Goal: Task Accomplishment & Management: Manage account settings

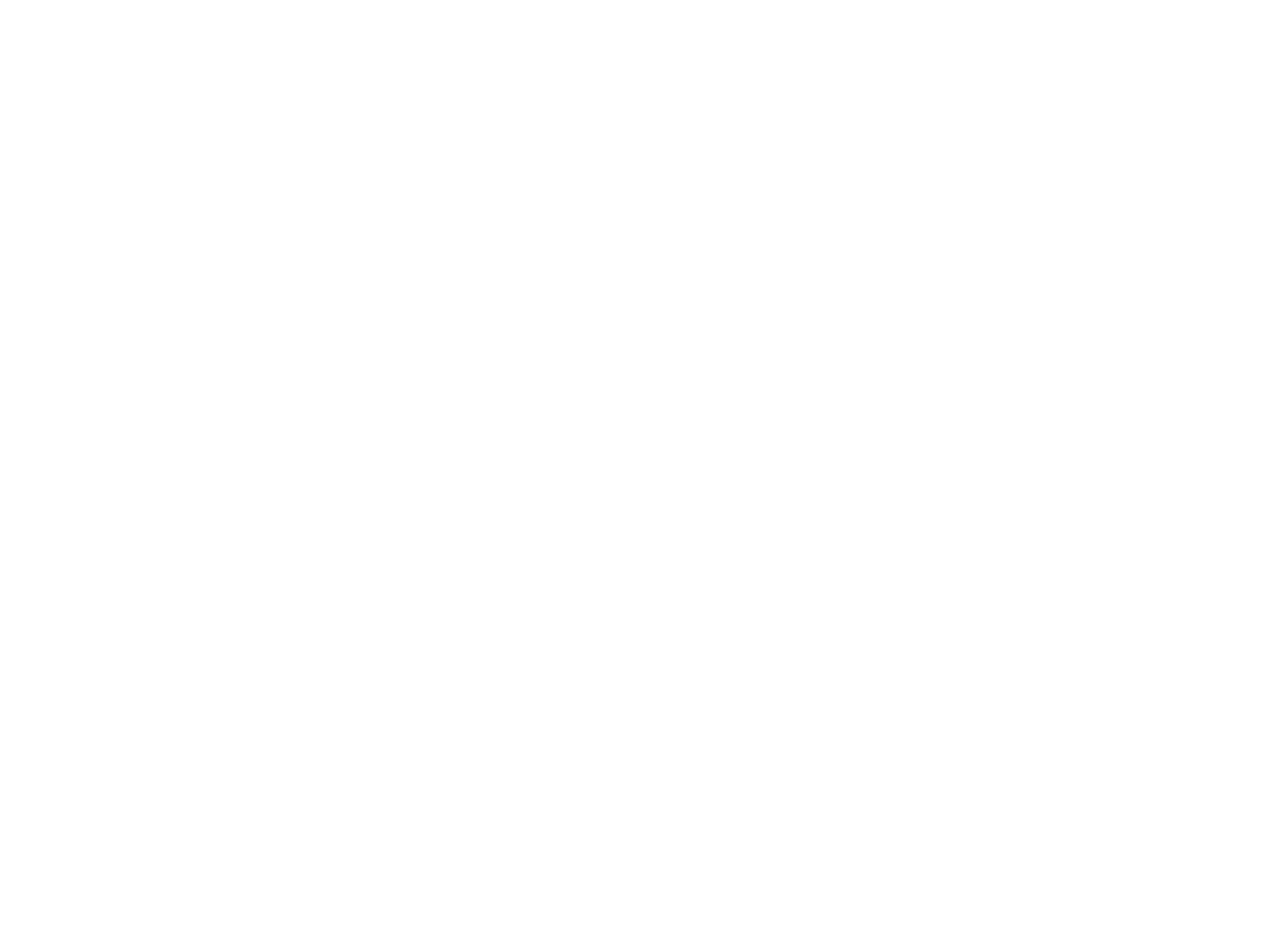
type input "[PERSON_NAME][DOMAIN_NAME][EMAIL_ADDRESS][PERSON_NAME][DOMAIN_NAME]"
click at [0, 0] on input "Sign In" at bounding box center [0, 0] width 0 height 0
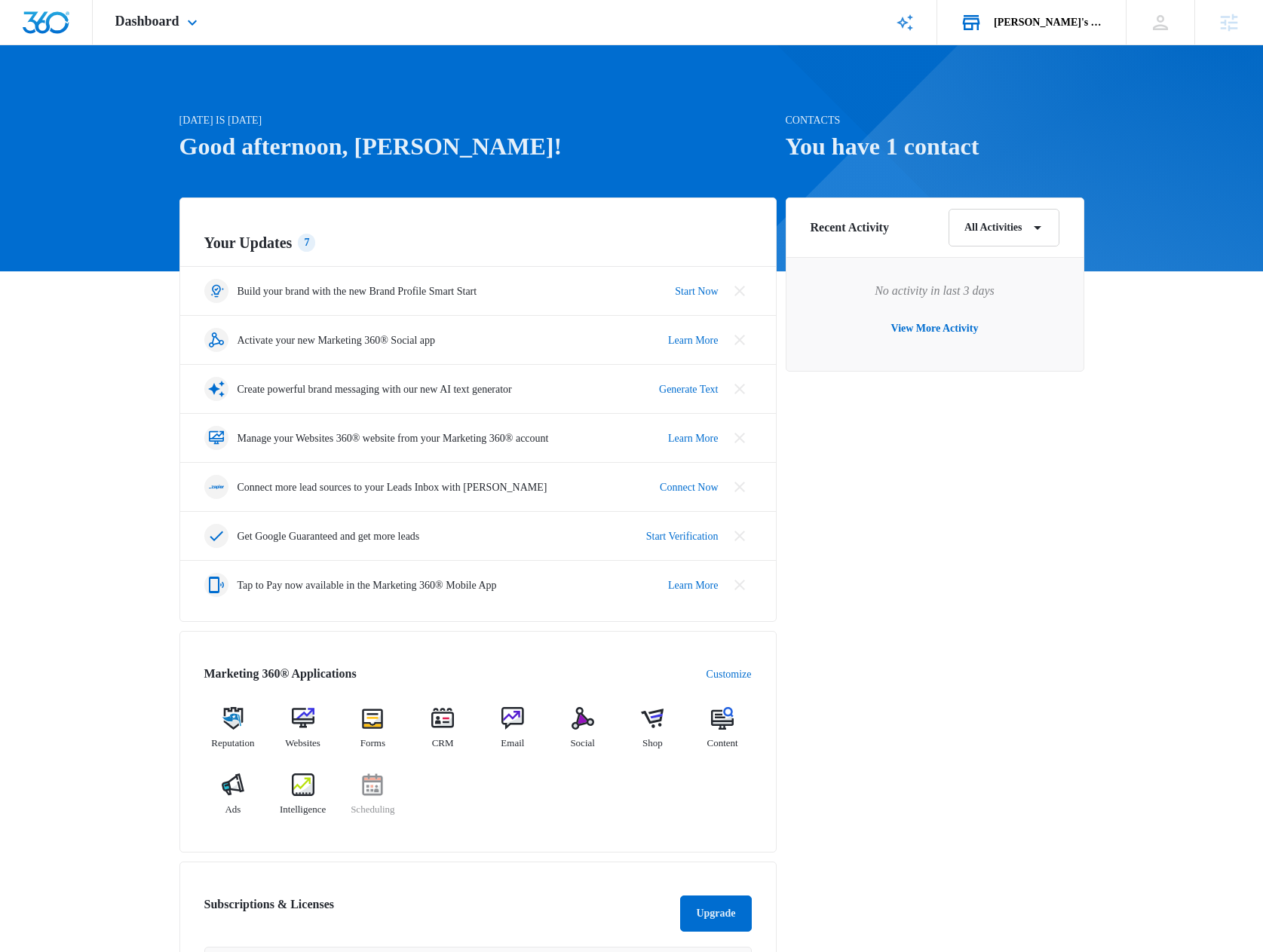
click at [1029, 24] on div "[PERSON_NAME]'s Test Account" at bounding box center [1048, 22] width 110 height 12
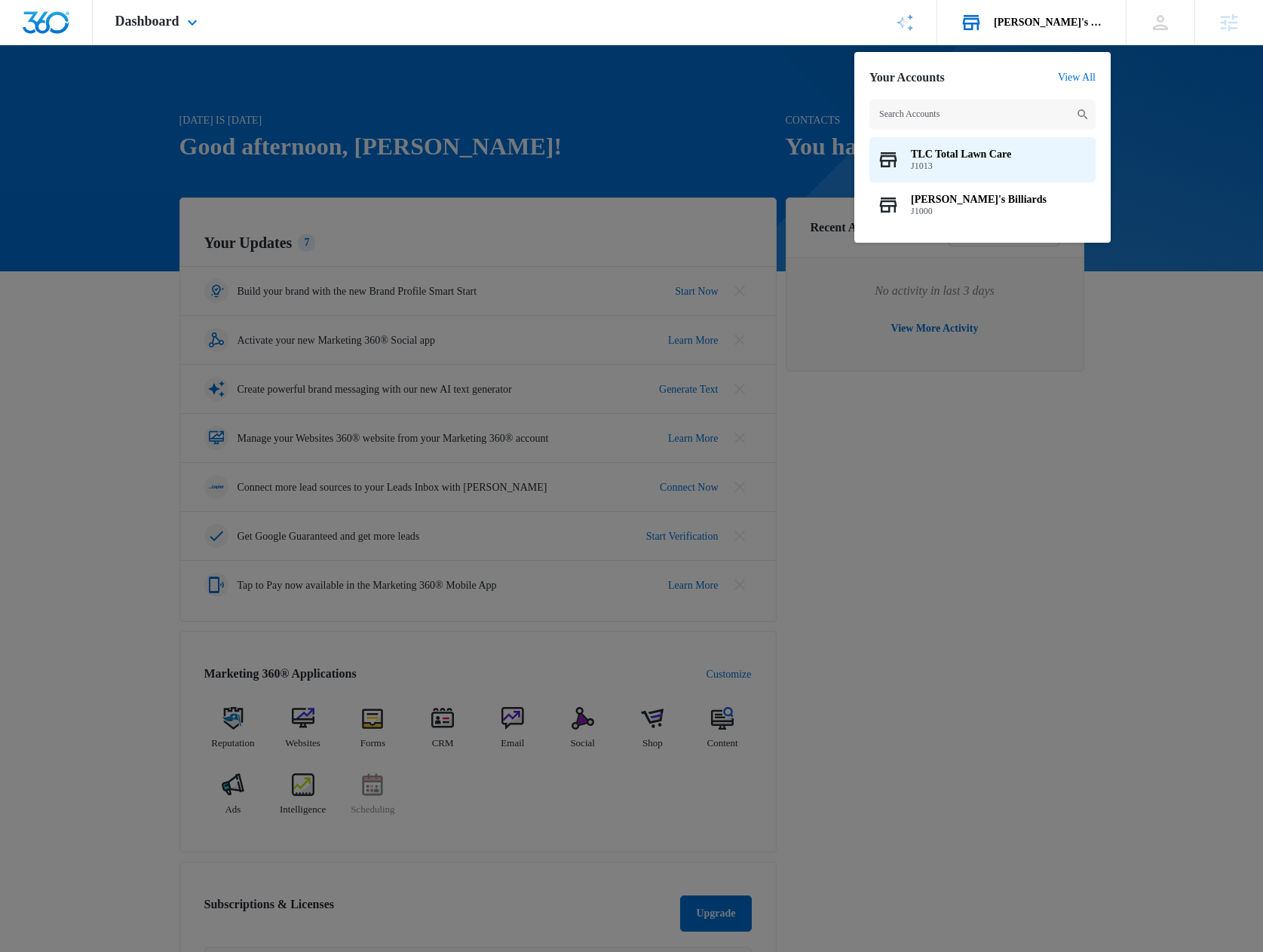
click at [942, 117] on input "text" at bounding box center [982, 114] width 226 height 30
type input "https://github.com/anthropics/claude-code/issues/5159"
click at [924, 125] on input "text" at bounding box center [982, 114] width 226 height 30
paste input "A1AN70673768434d54a5486"
type input "A1AN70673768434d54a5486"
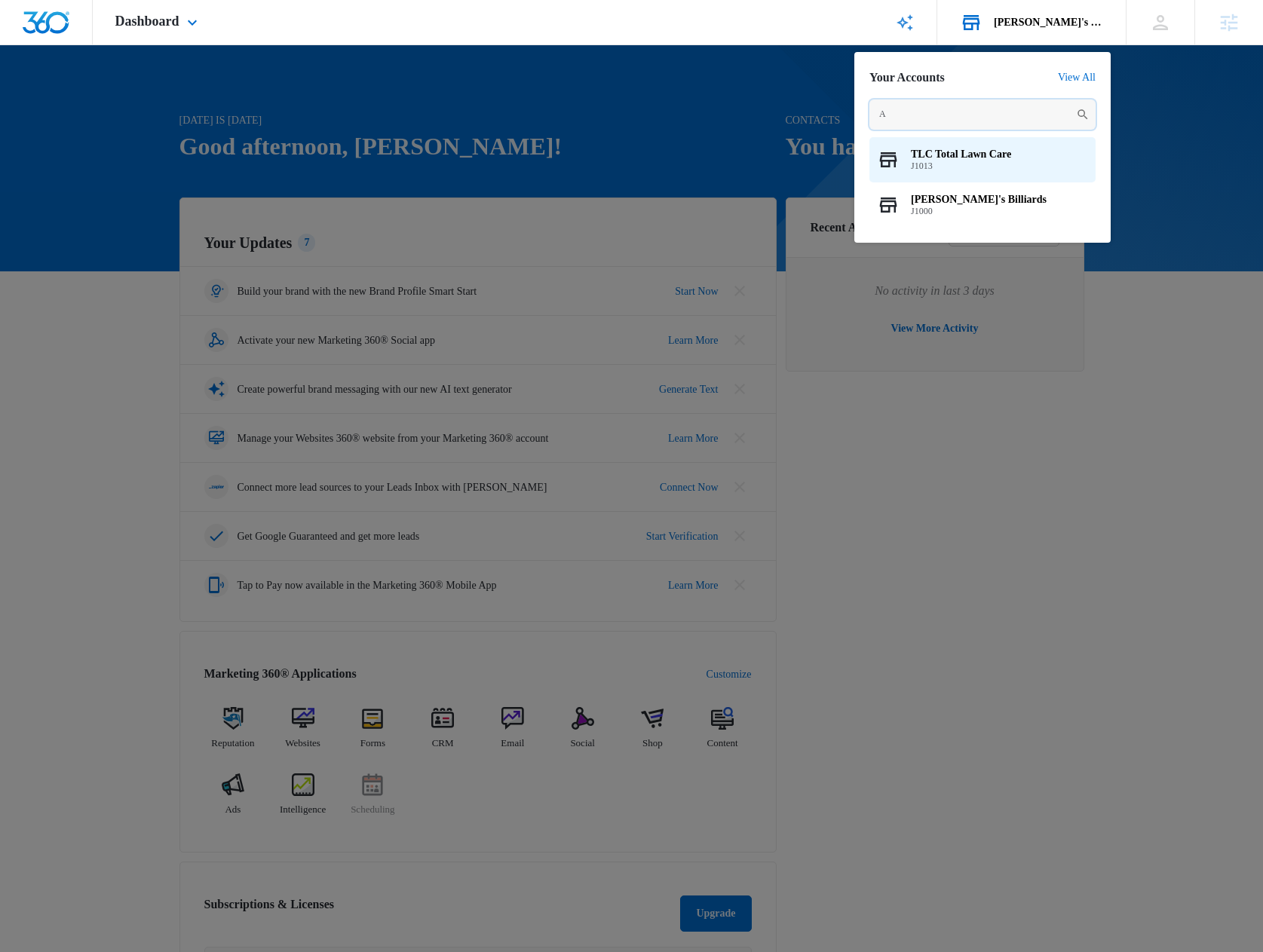
type input "An"
click at [907, 504] on div at bounding box center [632, 476] width 1263 height 952
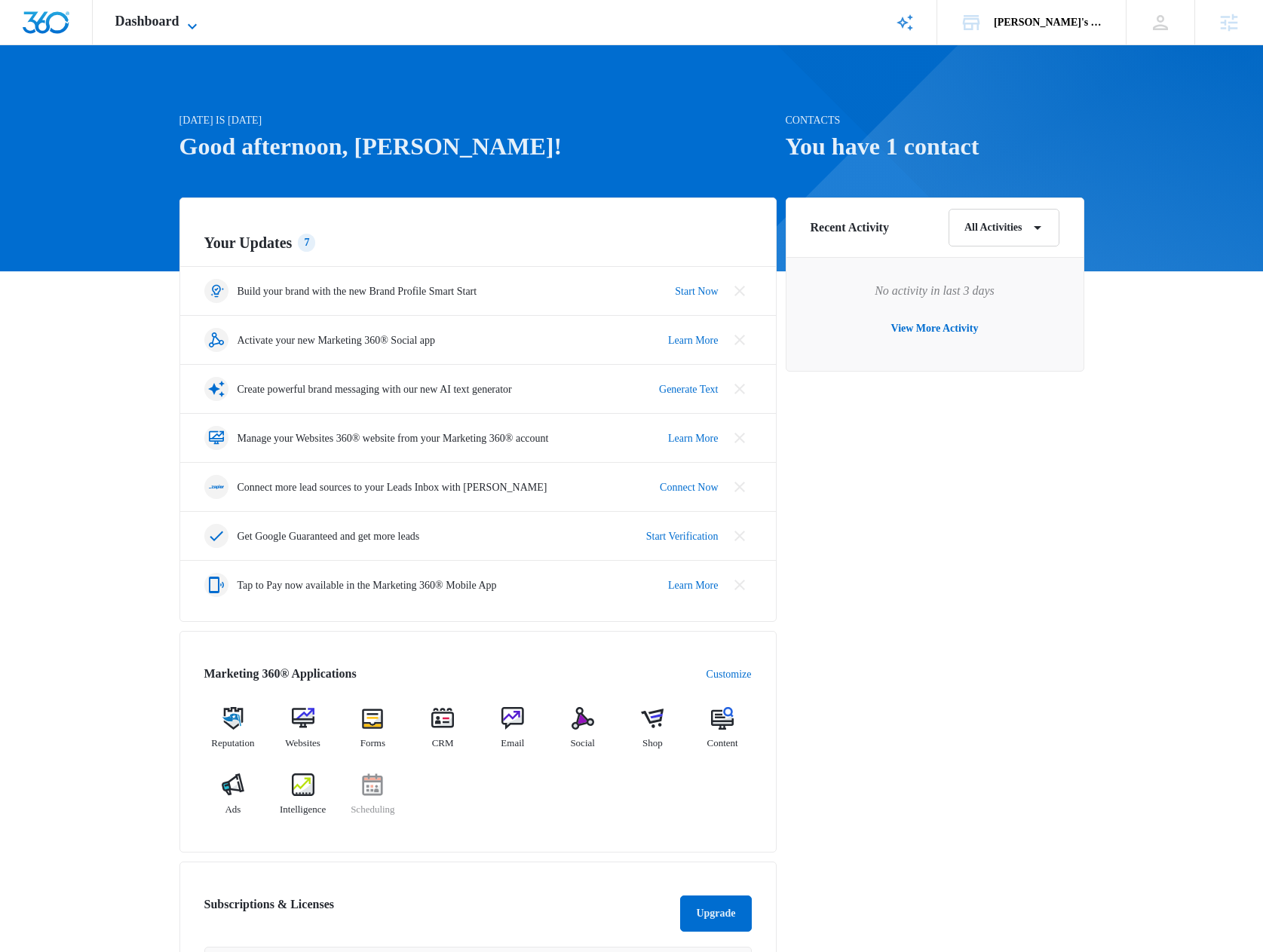
click at [134, 16] on span "Dashboard" at bounding box center [147, 21] width 64 height 15
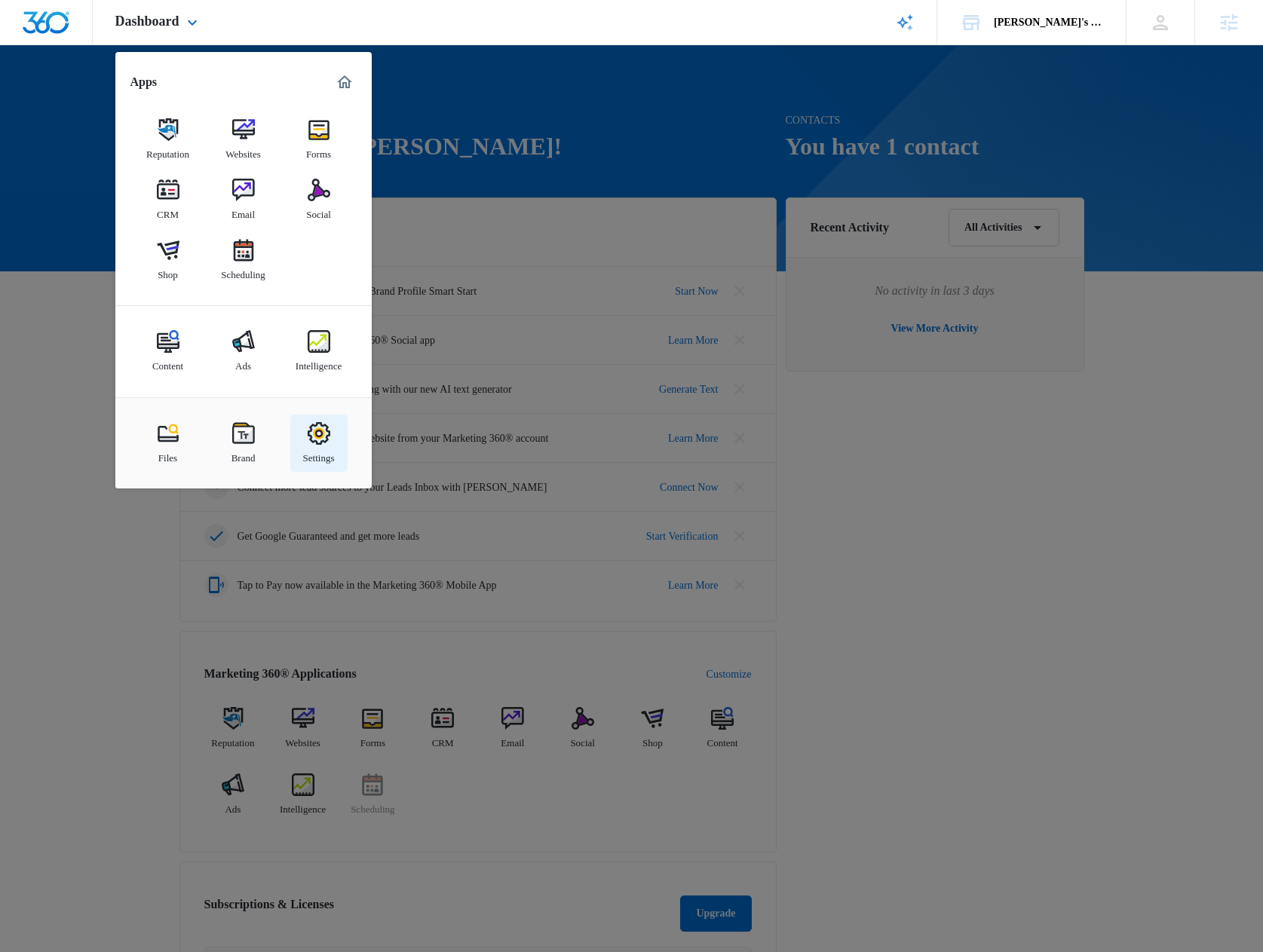
click at [302, 432] on link "Settings" at bounding box center [319, 443] width 57 height 57
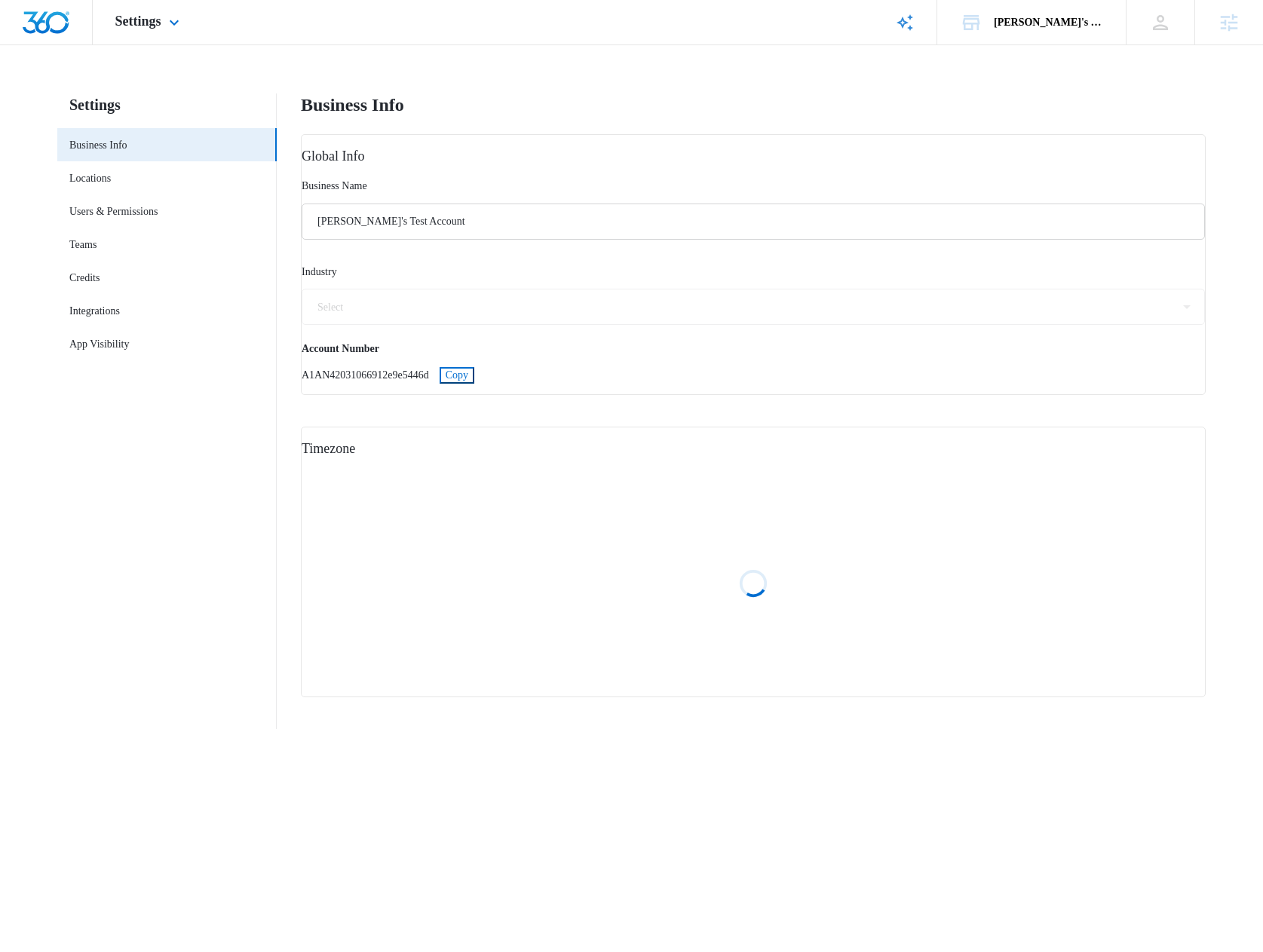
select select "72"
select select "US"
select select "America/New_York"
click at [103, 172] on link "Locations" at bounding box center [90, 178] width 42 height 15
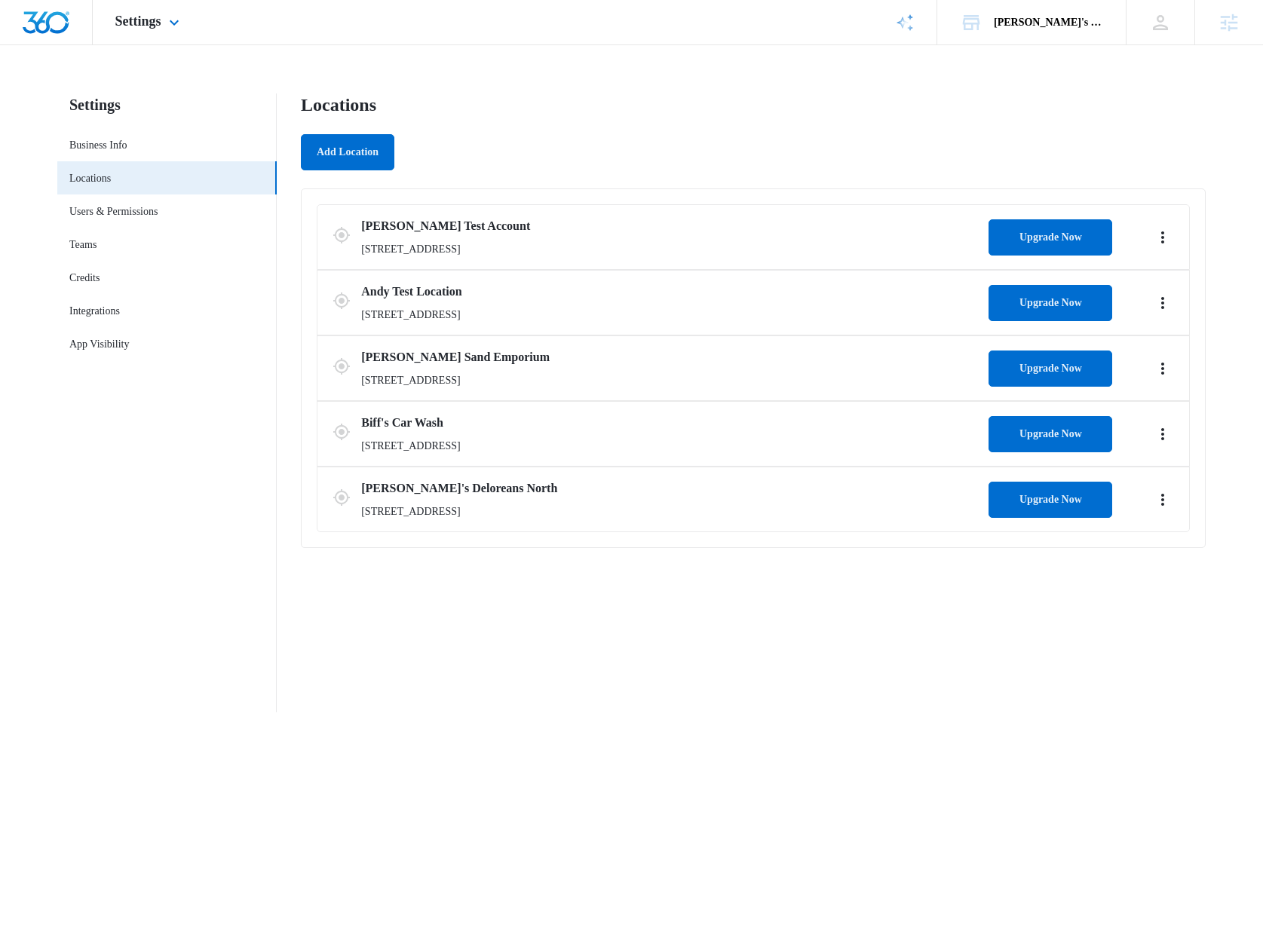
click at [140, 34] on div "Settings Apps Reputation Websites Forms CRM Email Social Shop Scheduling Conten…" at bounding box center [149, 22] width 113 height 45
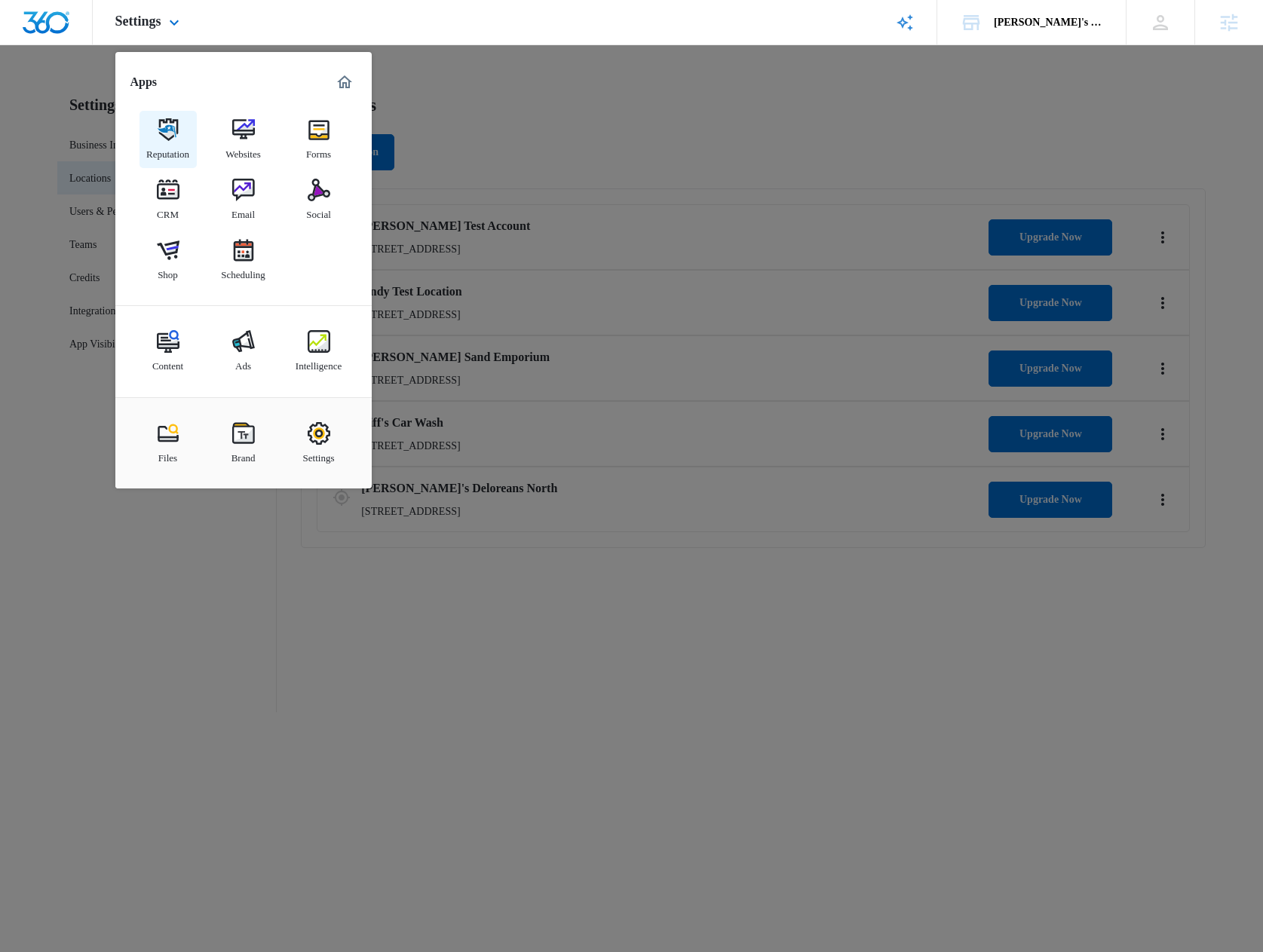
click at [174, 134] on img at bounding box center [168, 130] width 23 height 23
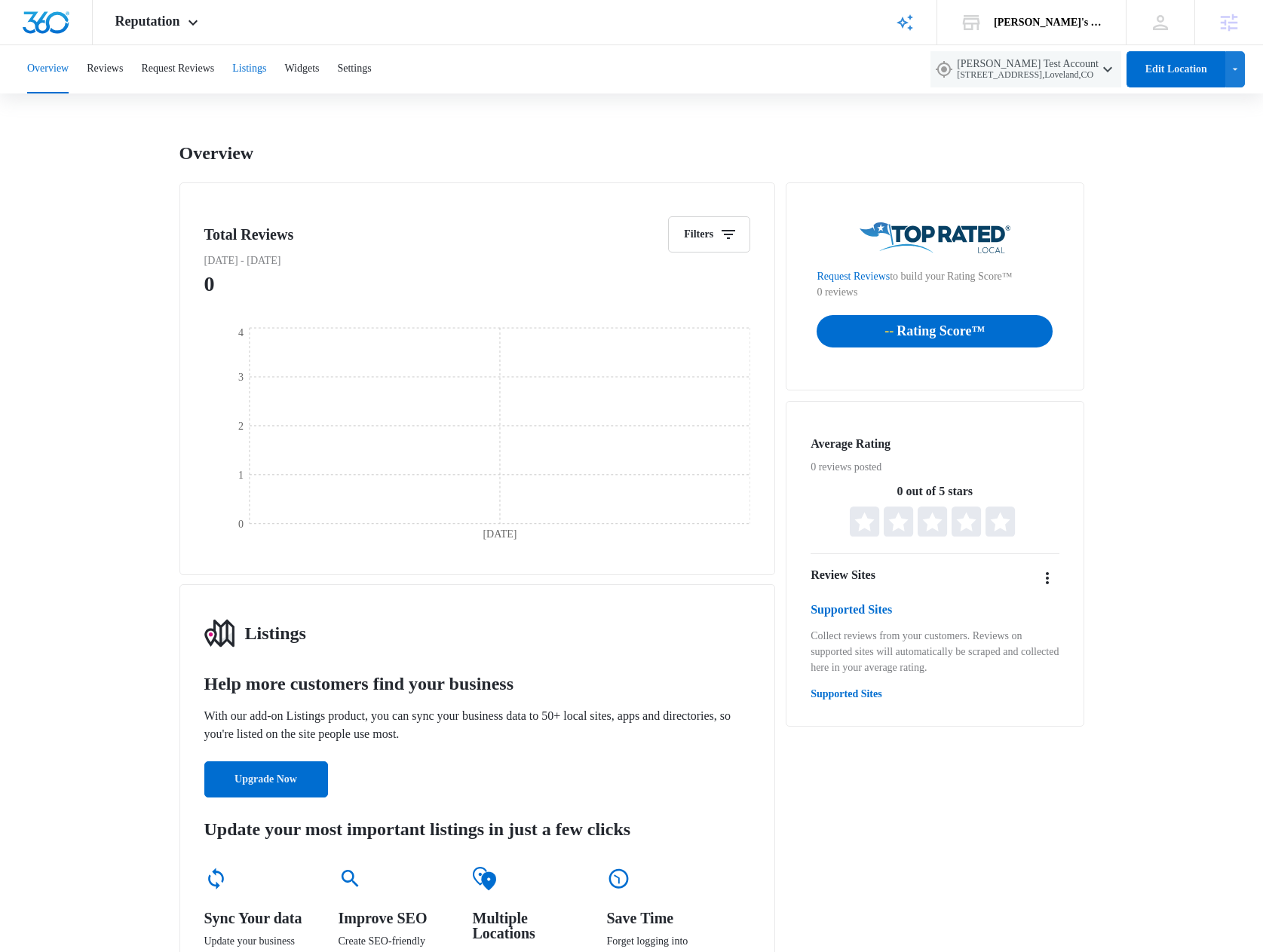
click at [266, 67] on button "Listings" at bounding box center [250, 69] width 34 height 48
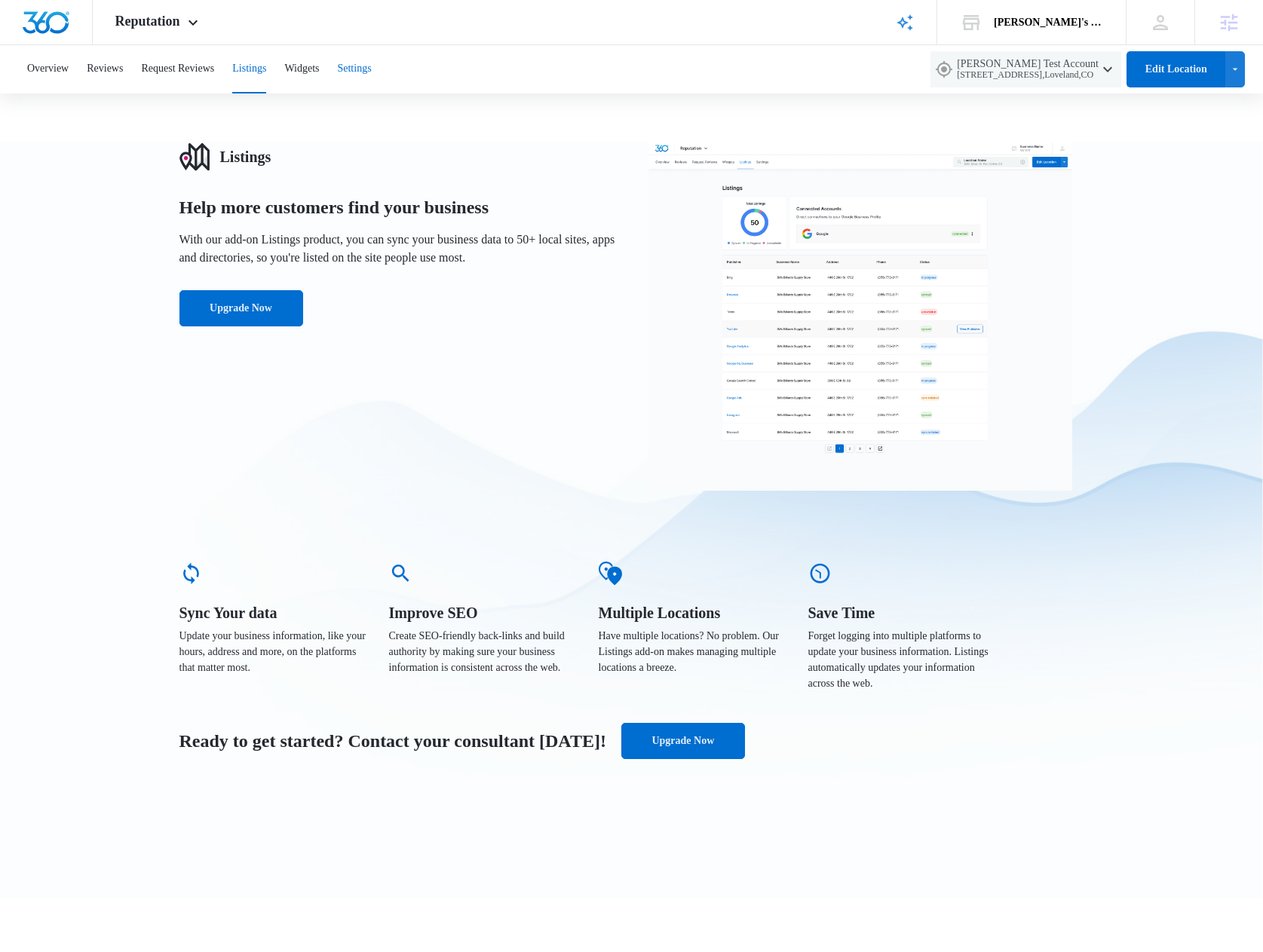
click at [371, 64] on button "Settings" at bounding box center [354, 69] width 34 height 48
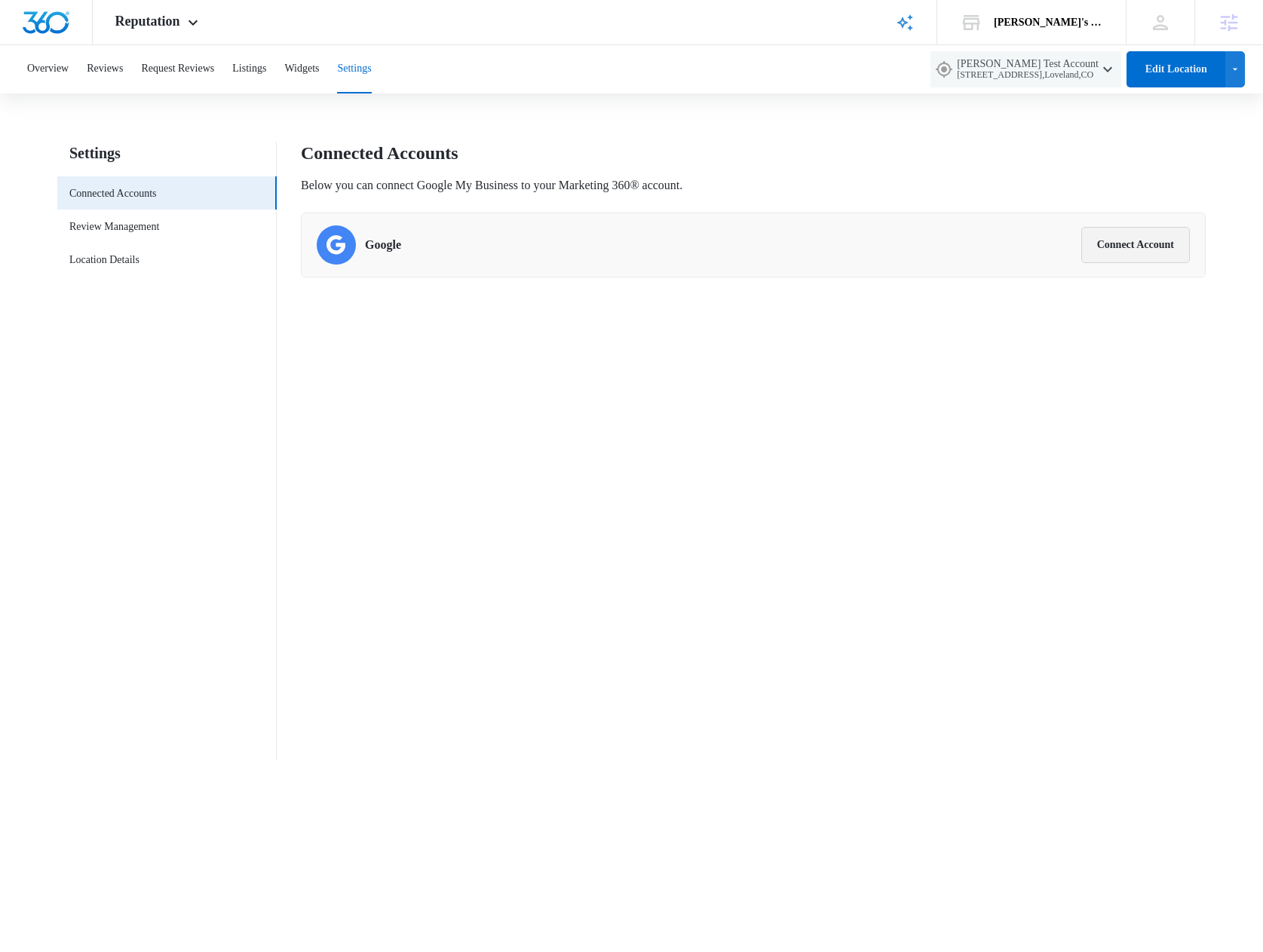
click at [1098, 250] on button "Connect Account" at bounding box center [1135, 245] width 109 height 36
click at [117, 255] on link "Location Details" at bounding box center [104, 259] width 70 height 15
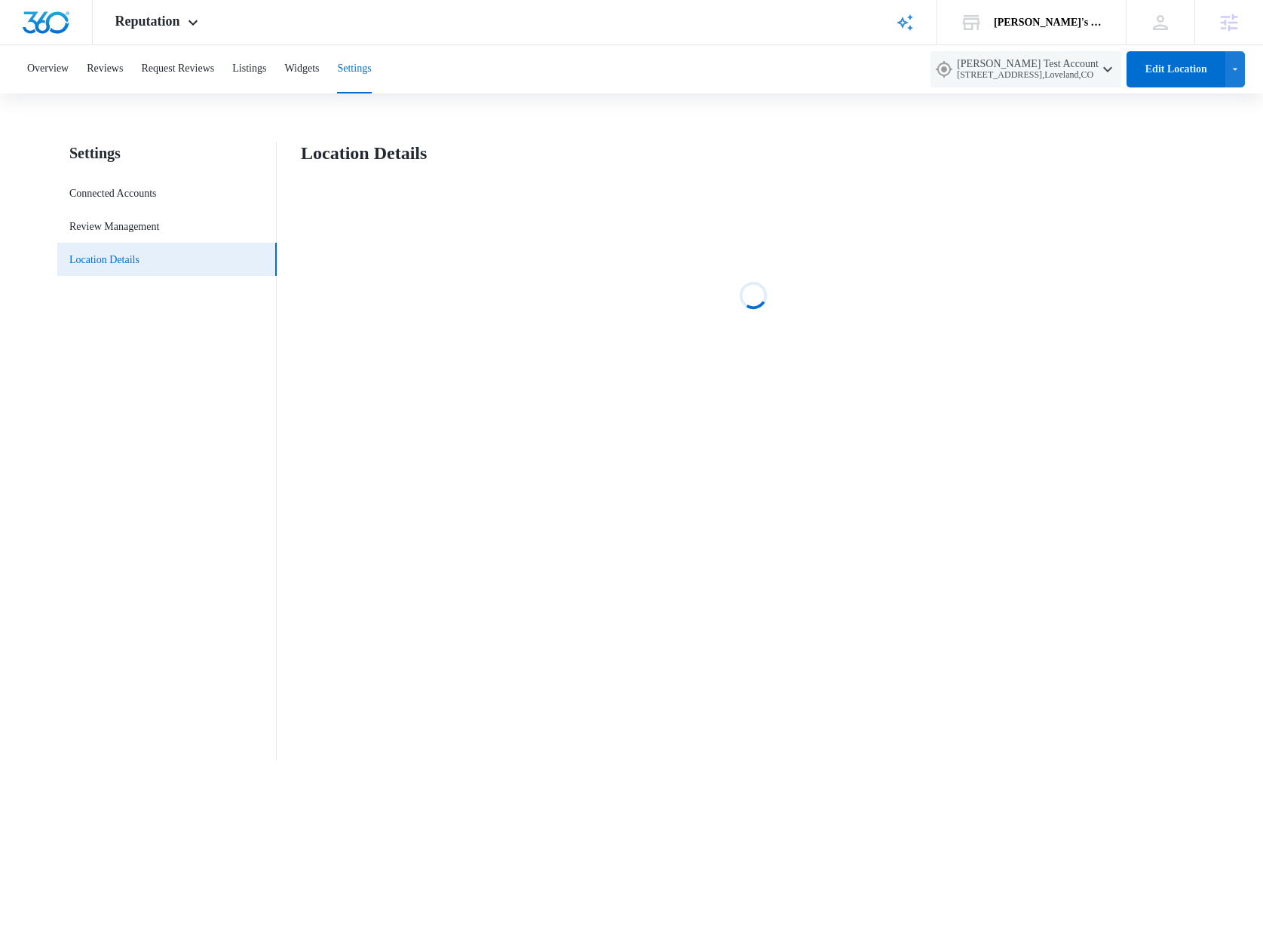
select select "[US_STATE]"
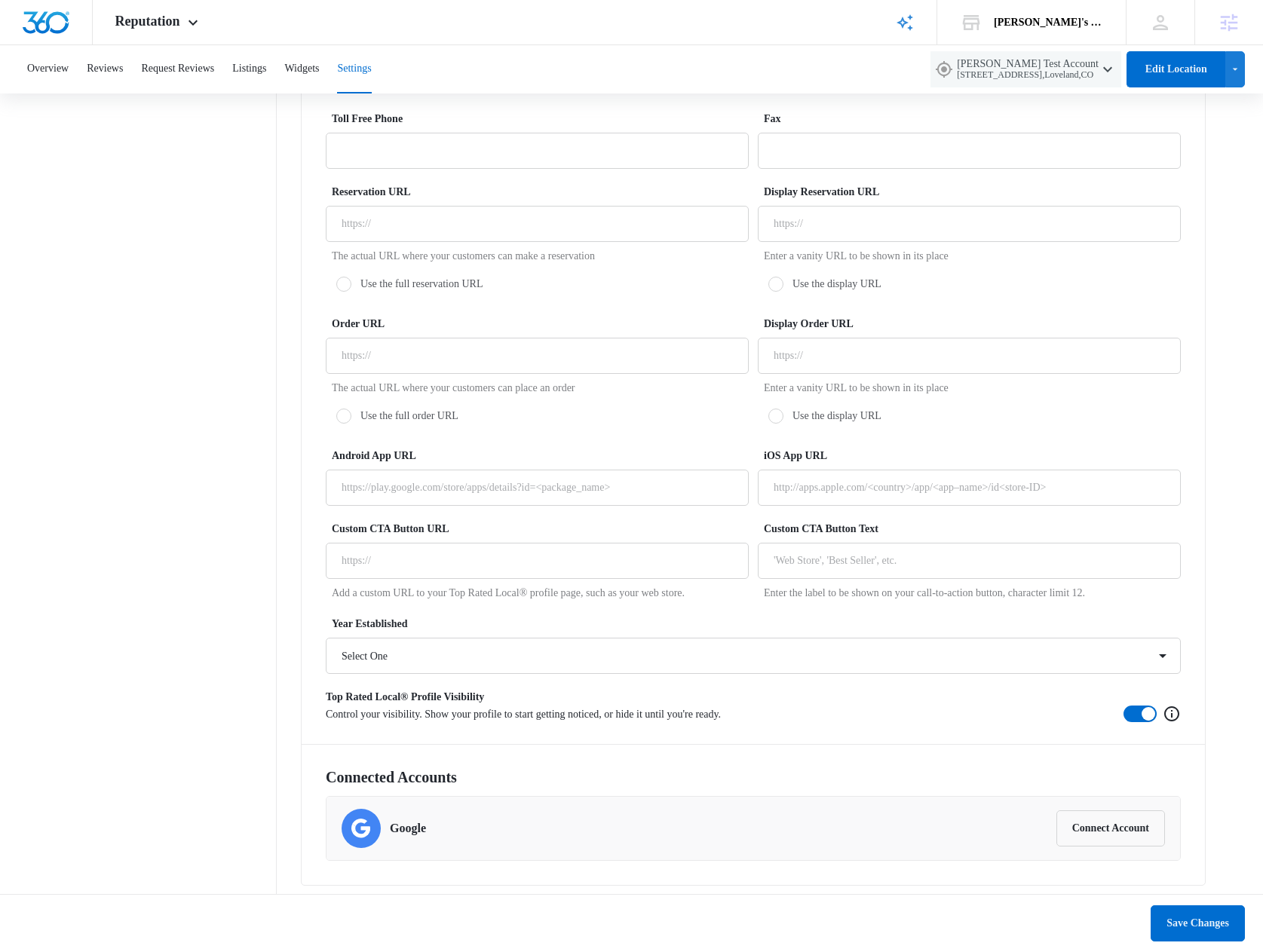
scroll to position [2520, 0]
click at [1100, 830] on button "Connect Account" at bounding box center [1110, 828] width 109 height 36
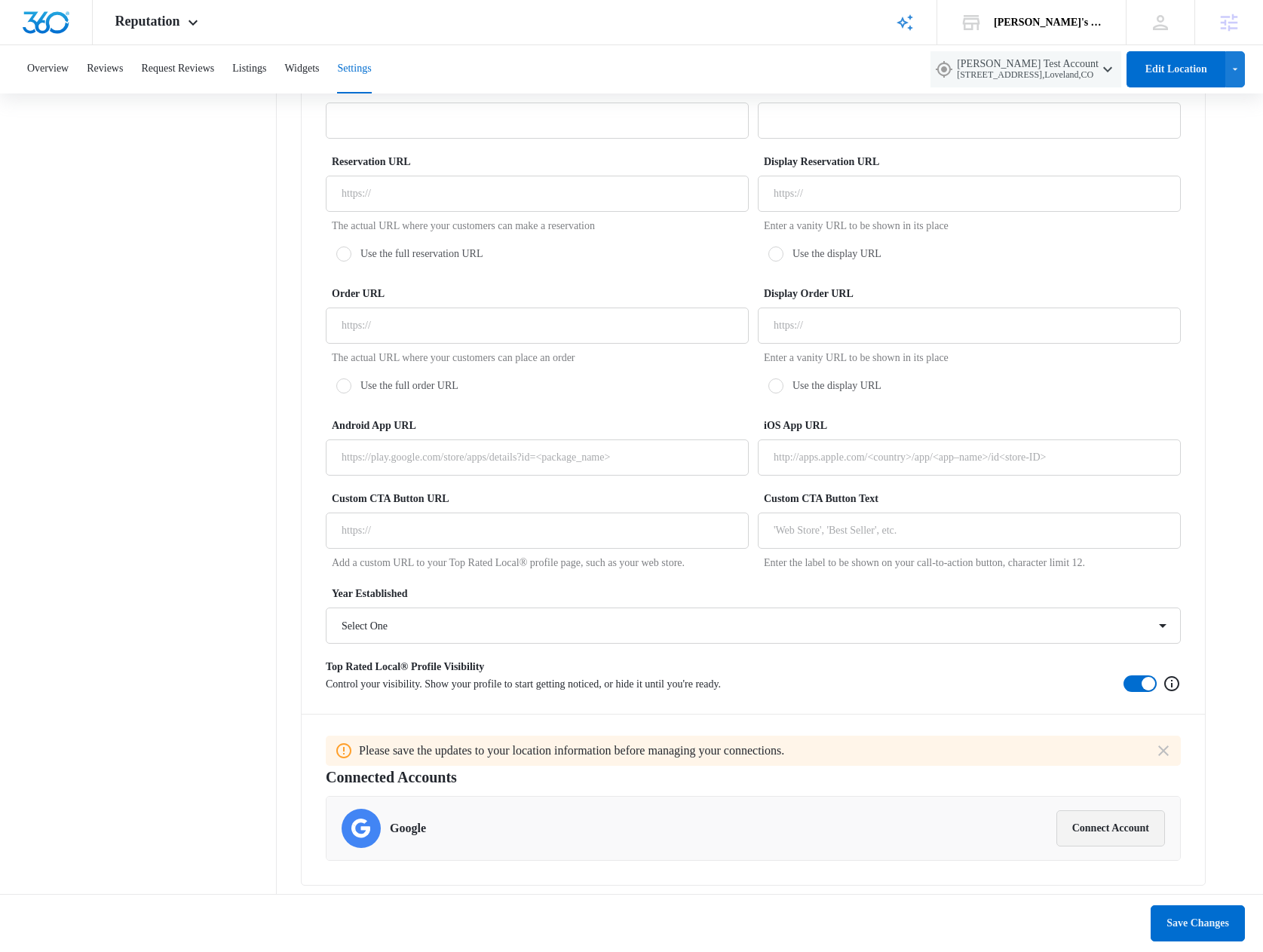
scroll to position [2550, 0]
click at [1165, 749] on icon "Dismiss" at bounding box center [1163, 751] width 11 height 11
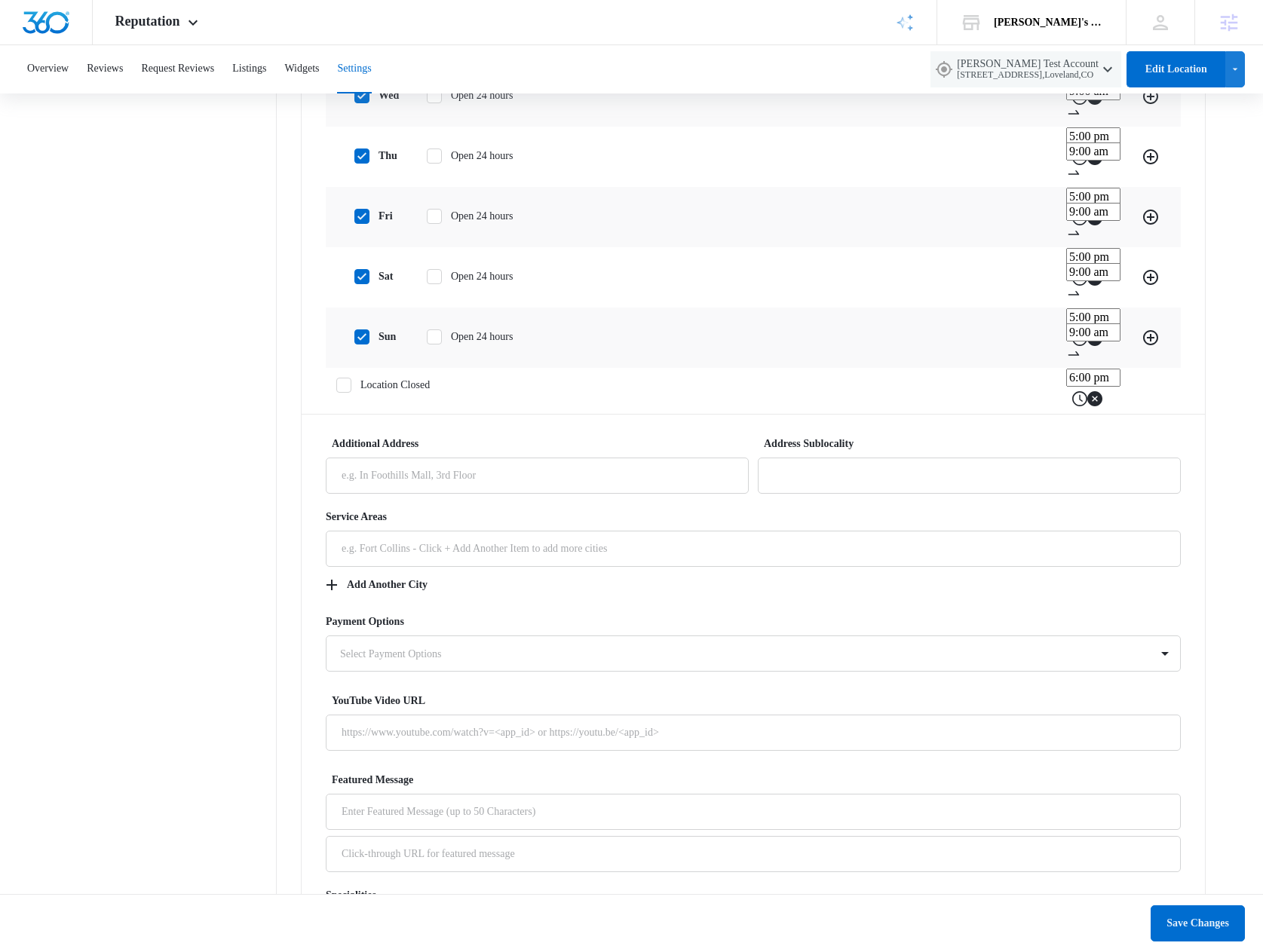
scroll to position [2520, 0]
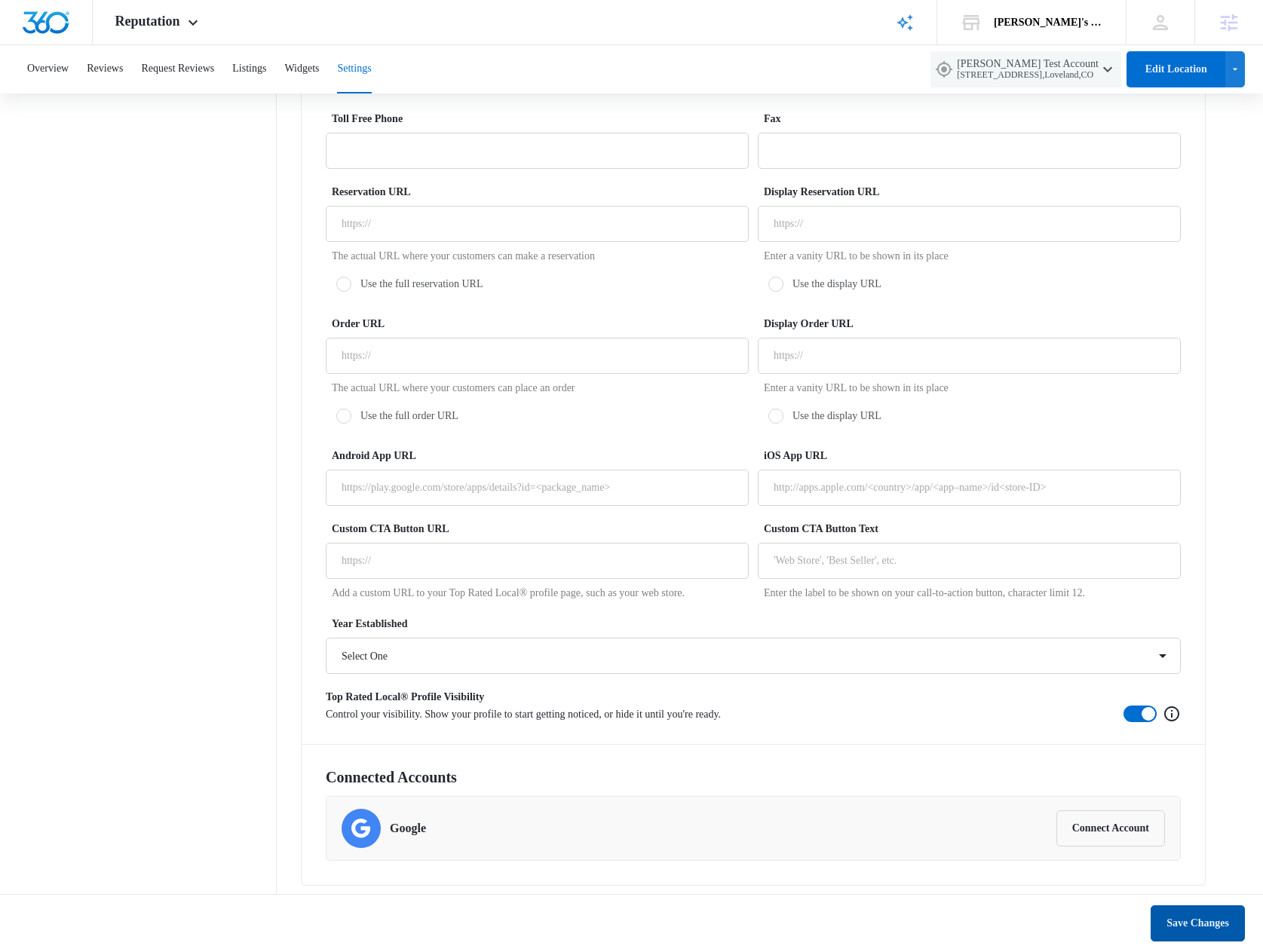
click at [1211, 920] on button "Save Changes" at bounding box center [1197, 923] width 94 height 36
click at [1121, 836] on button "Connect Account" at bounding box center [1110, 828] width 109 height 36
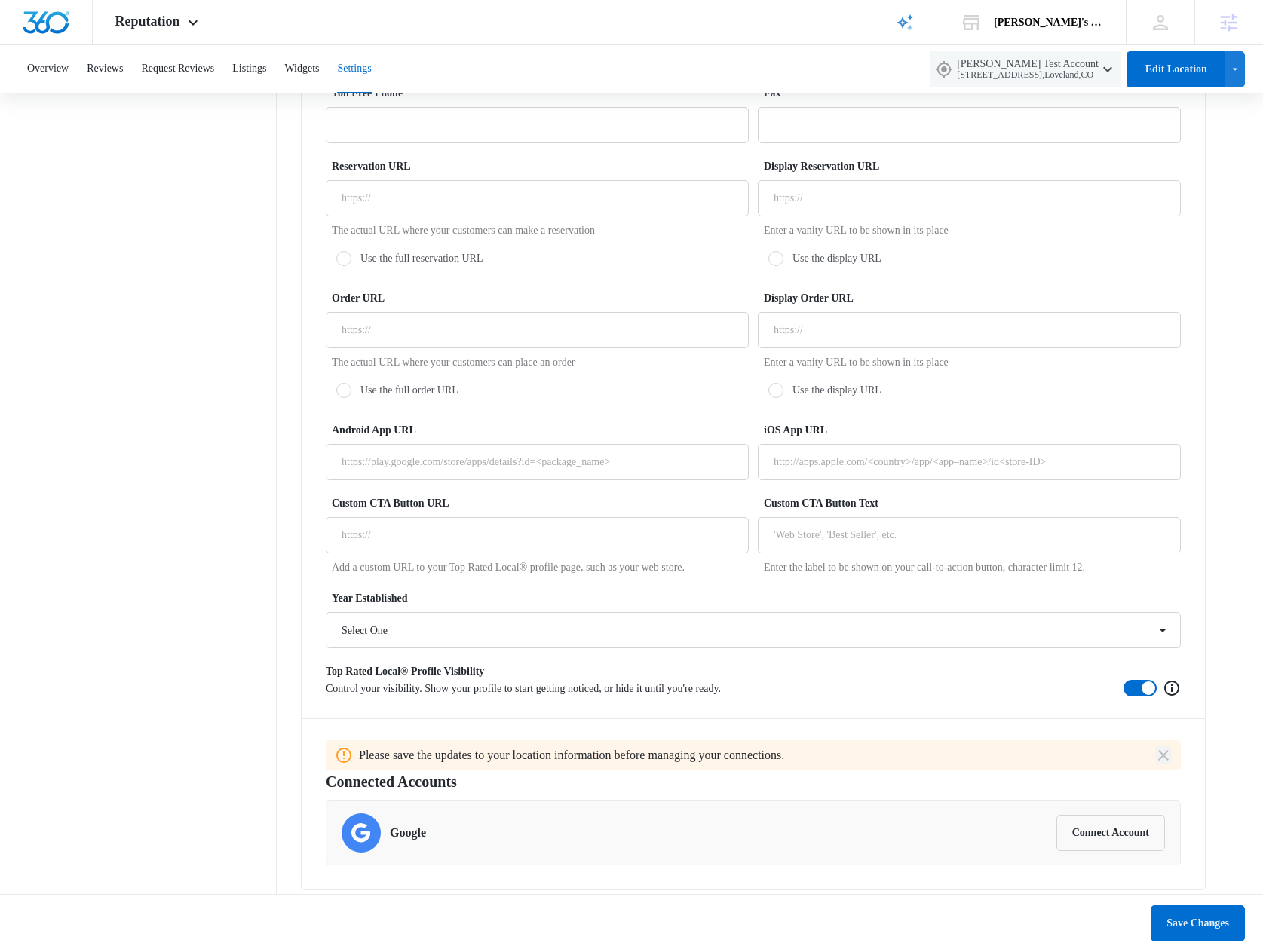
click at [1161, 764] on icon "Dismiss" at bounding box center [1163, 755] width 18 height 18
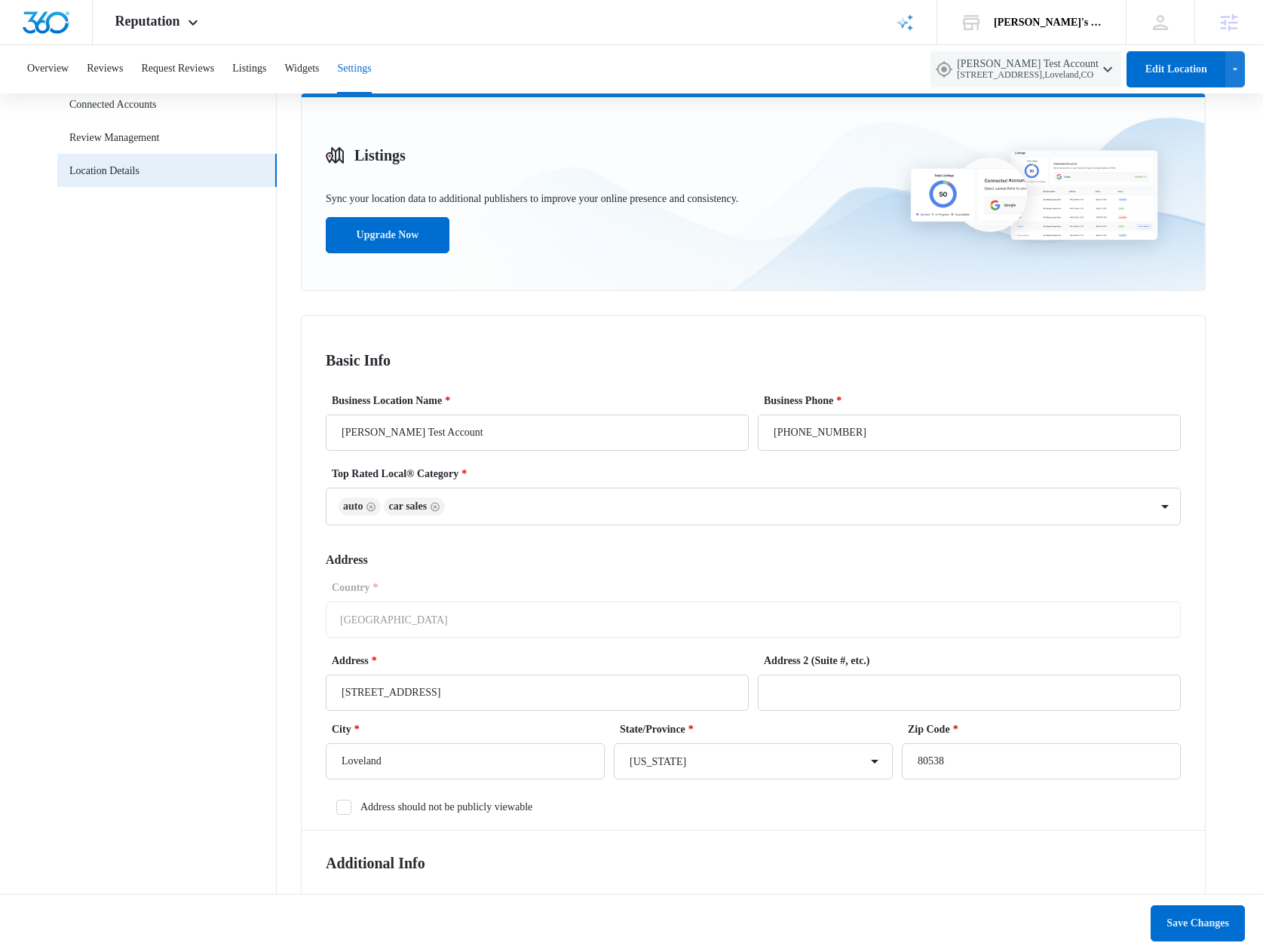
scroll to position [0, 0]
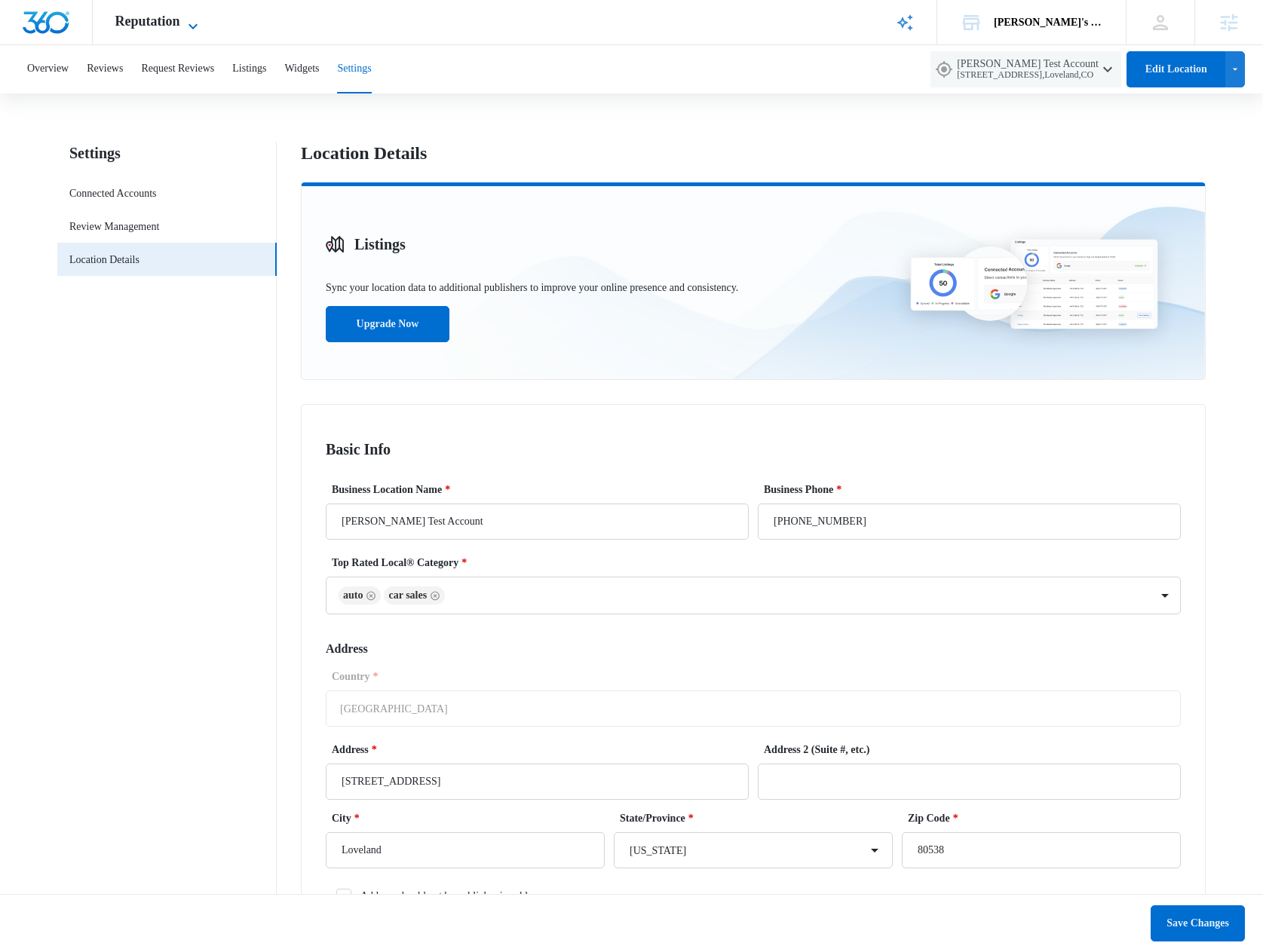
click at [143, 18] on span "Reputation" at bounding box center [147, 21] width 64 height 15
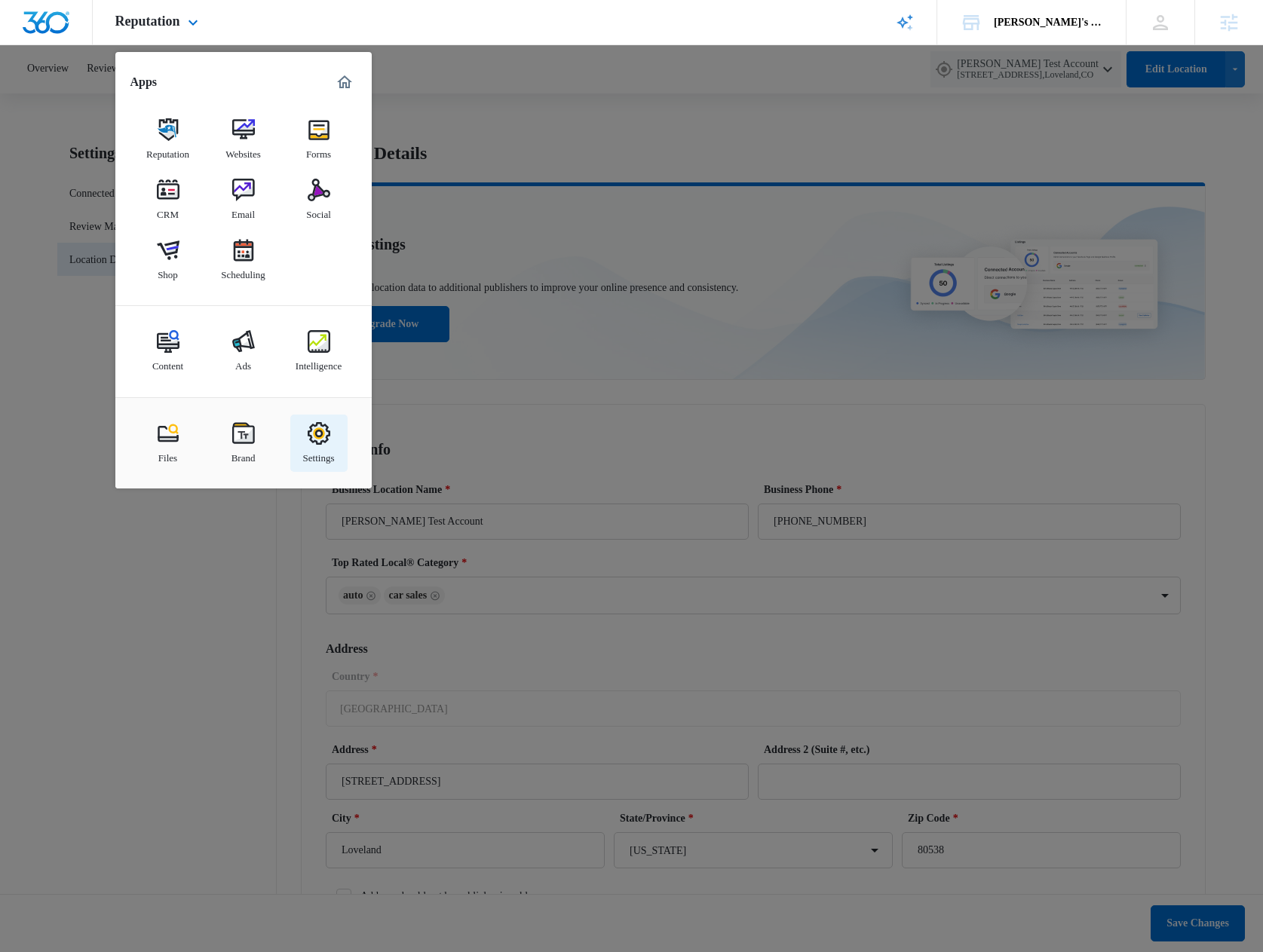
click at [320, 437] on img at bounding box center [319, 433] width 23 height 23
select select "72"
select select "US"
select select "America/New_York"
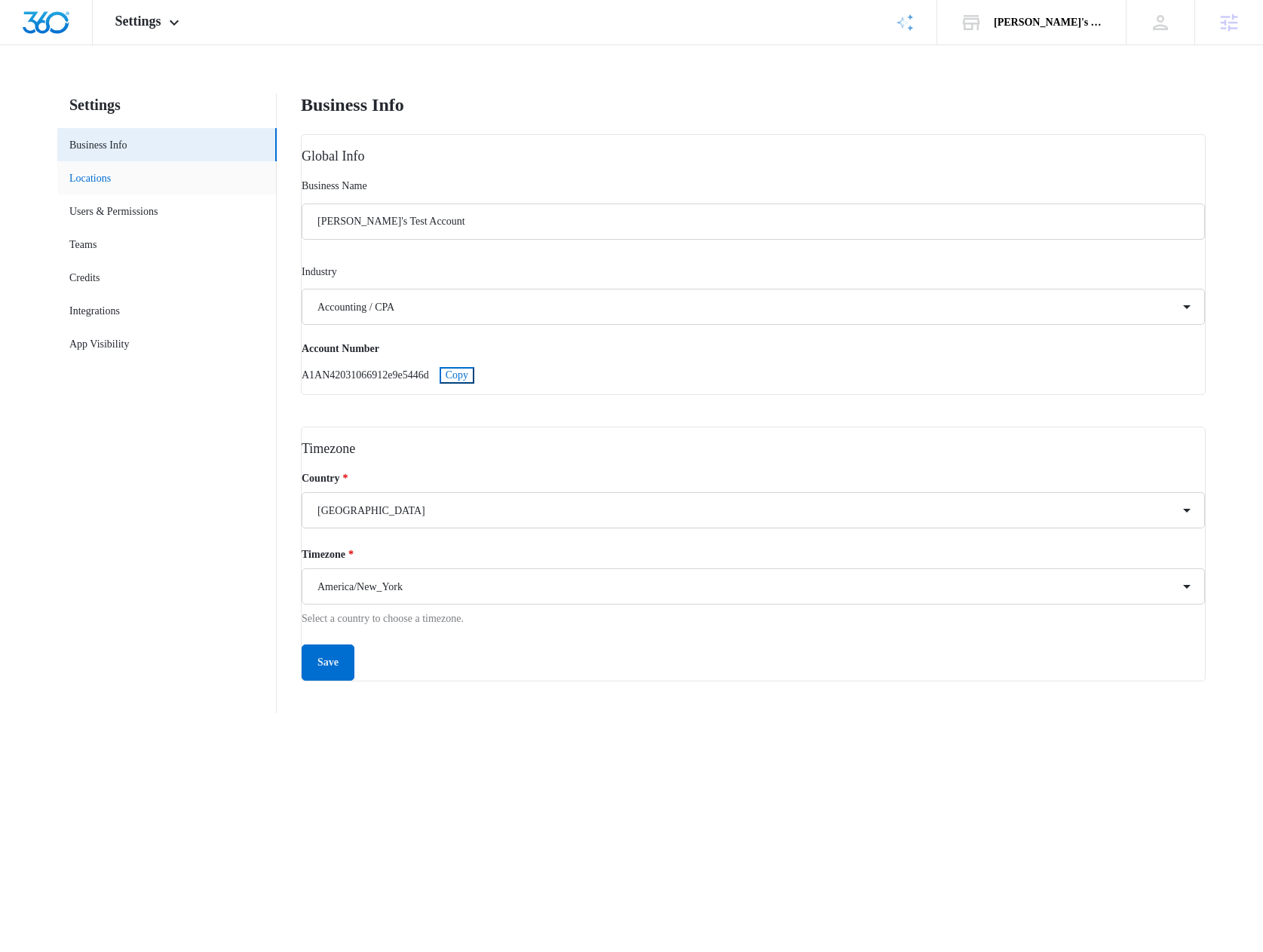
click at [111, 184] on link "Locations" at bounding box center [90, 178] width 42 height 15
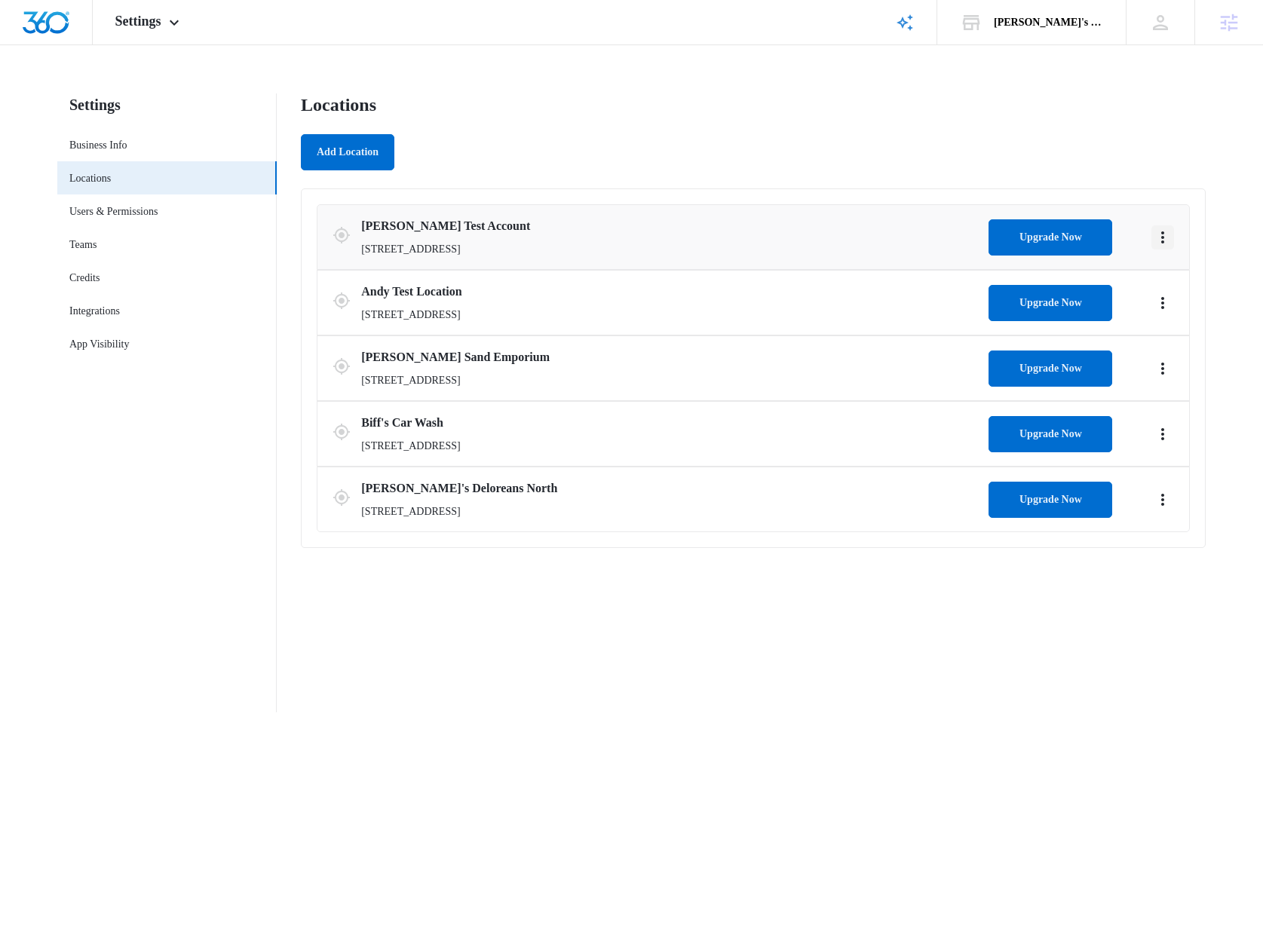
drag, startPoint x: 1169, startPoint y: 237, endPoint x: 1170, endPoint y: 247, distance: 10.0
click at [1170, 247] on button "Actions" at bounding box center [1163, 237] width 23 height 24
click at [1175, 274] on link "Edit" at bounding box center [1178, 279] width 17 height 11
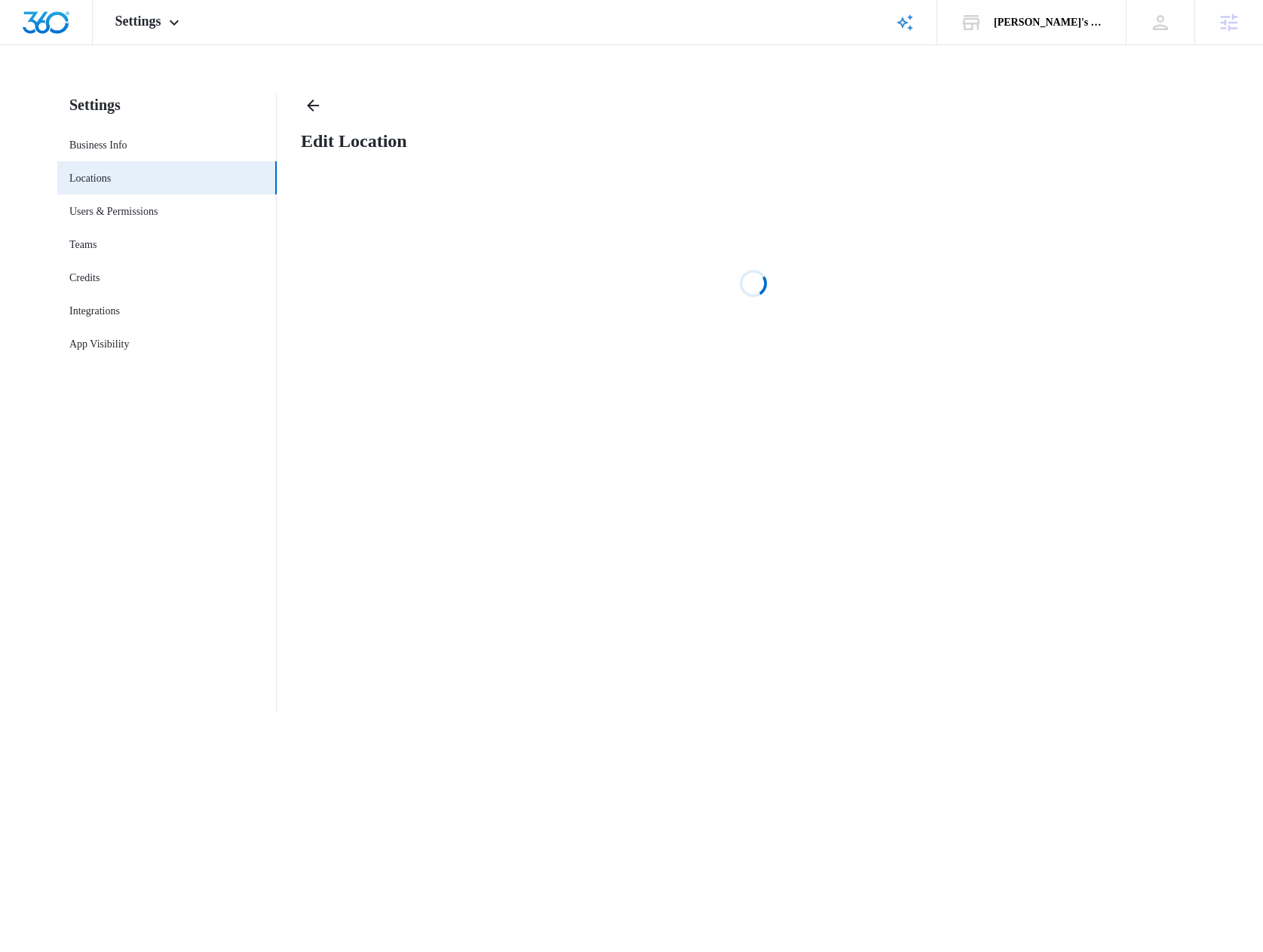
select select "[US_STATE]"
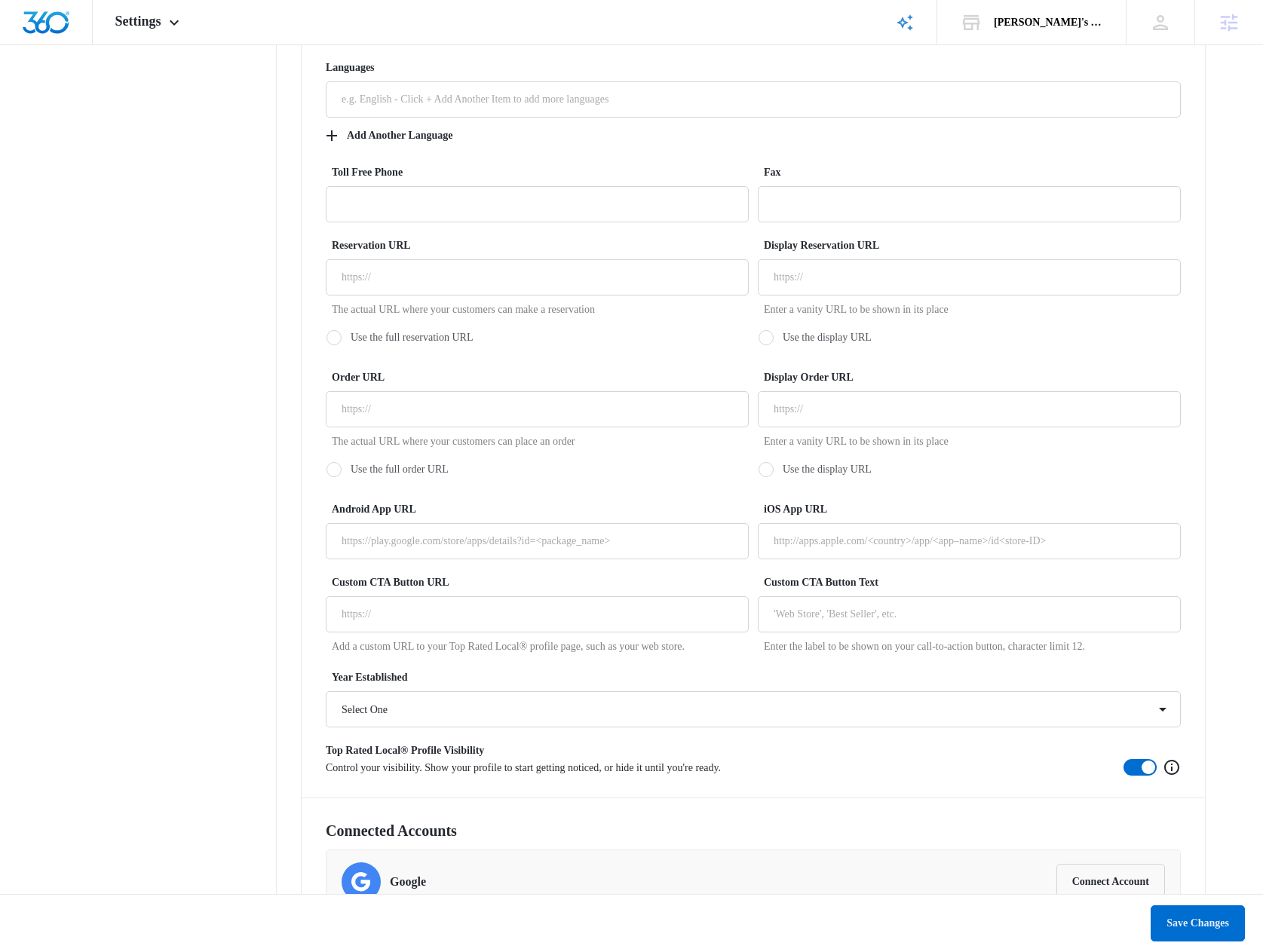
scroll to position [2508, 0]
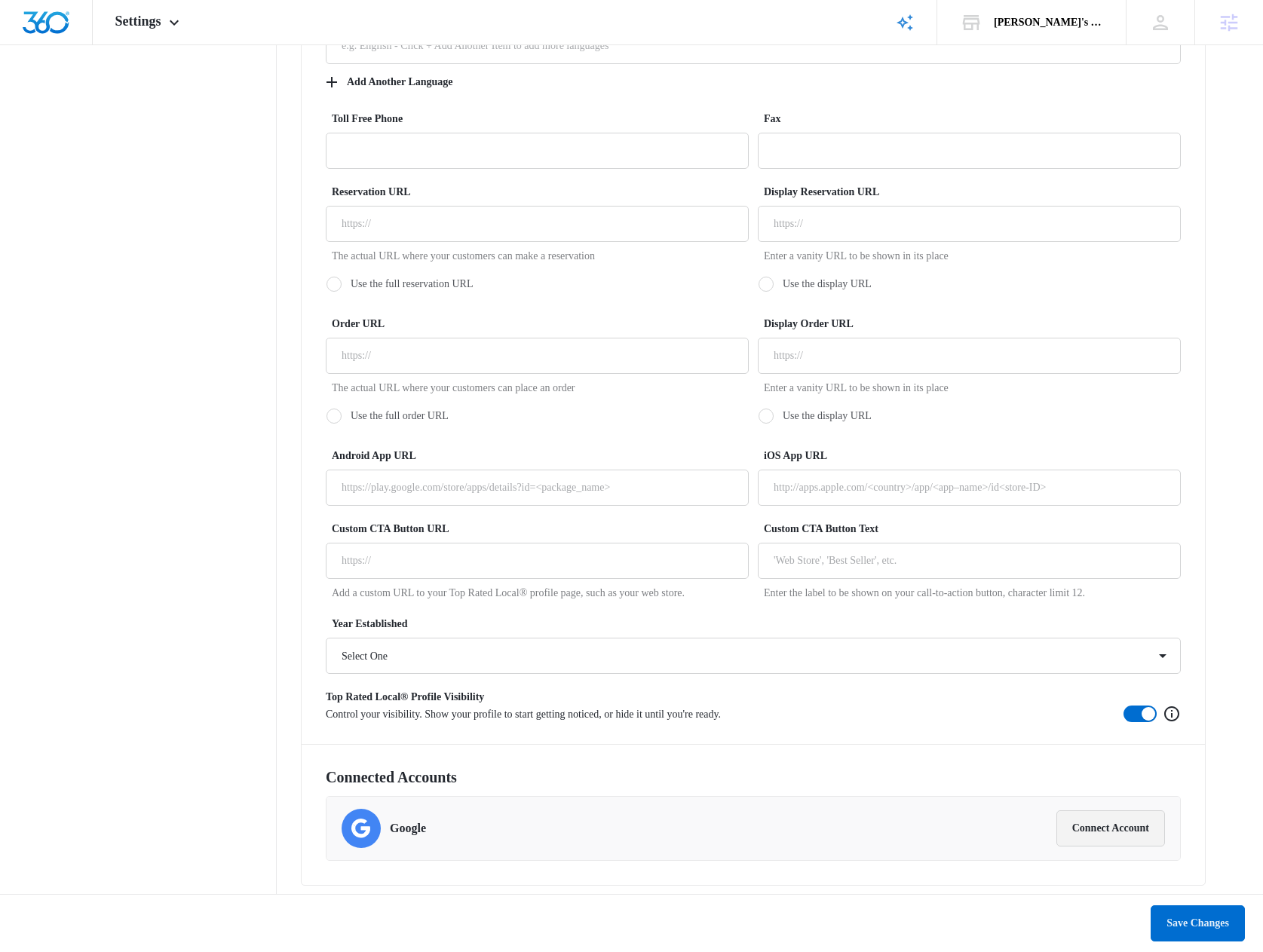
click at [1131, 826] on button "Connect Account" at bounding box center [1110, 828] width 109 height 36
